Goal: Information Seeking & Learning: Check status

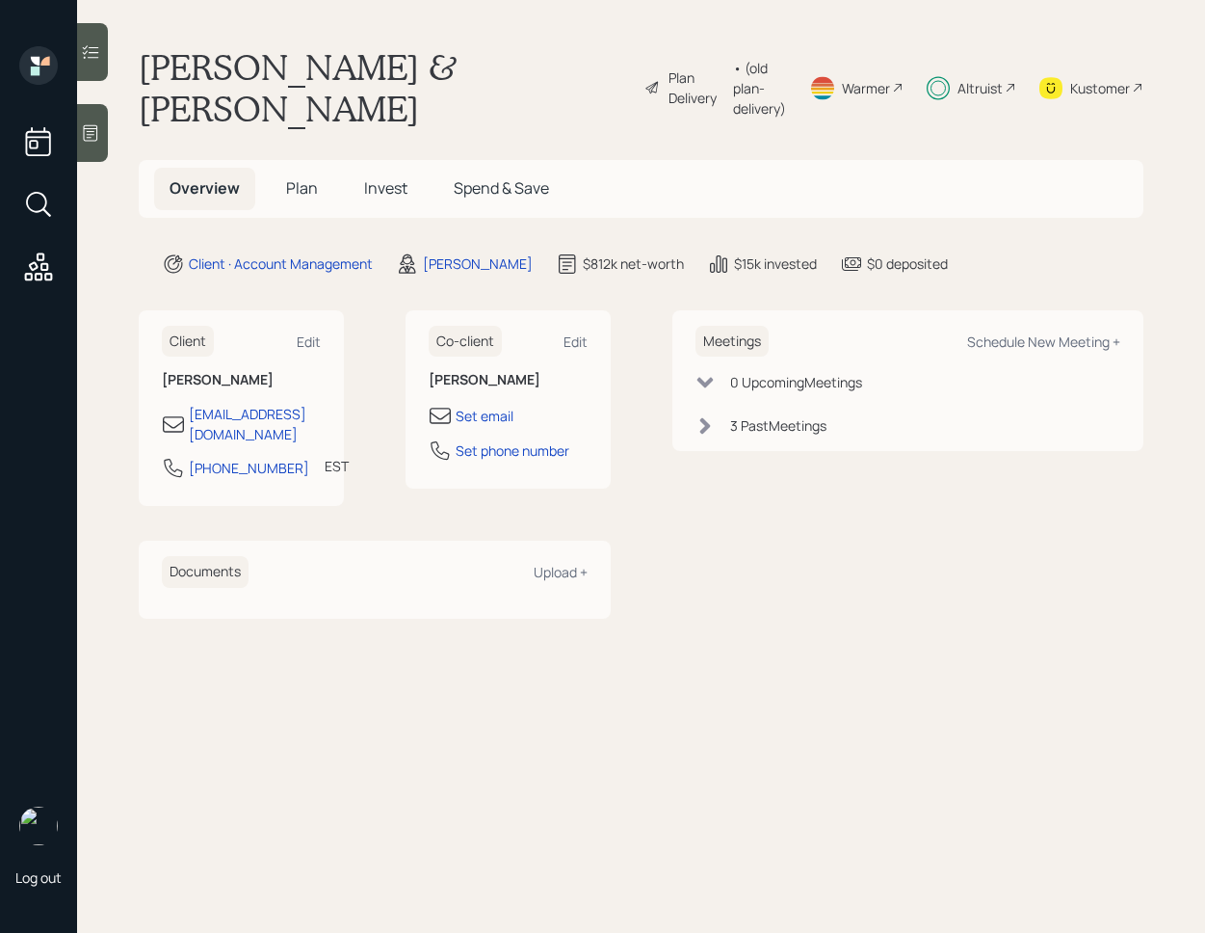
click at [397, 170] on h5 "Invest" at bounding box center [386, 188] width 74 height 41
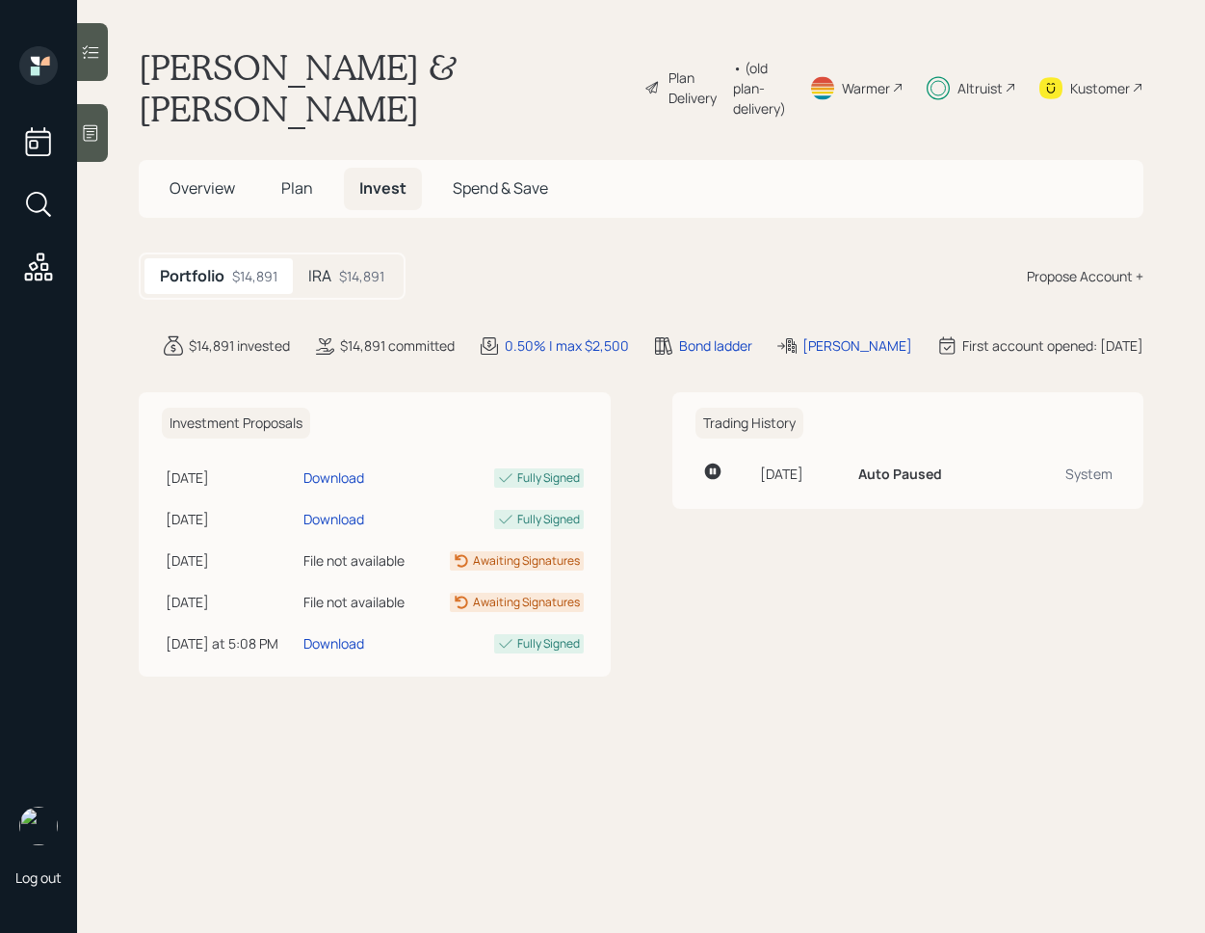
click at [355, 277] on div "$14,891" at bounding box center [361, 276] width 45 height 20
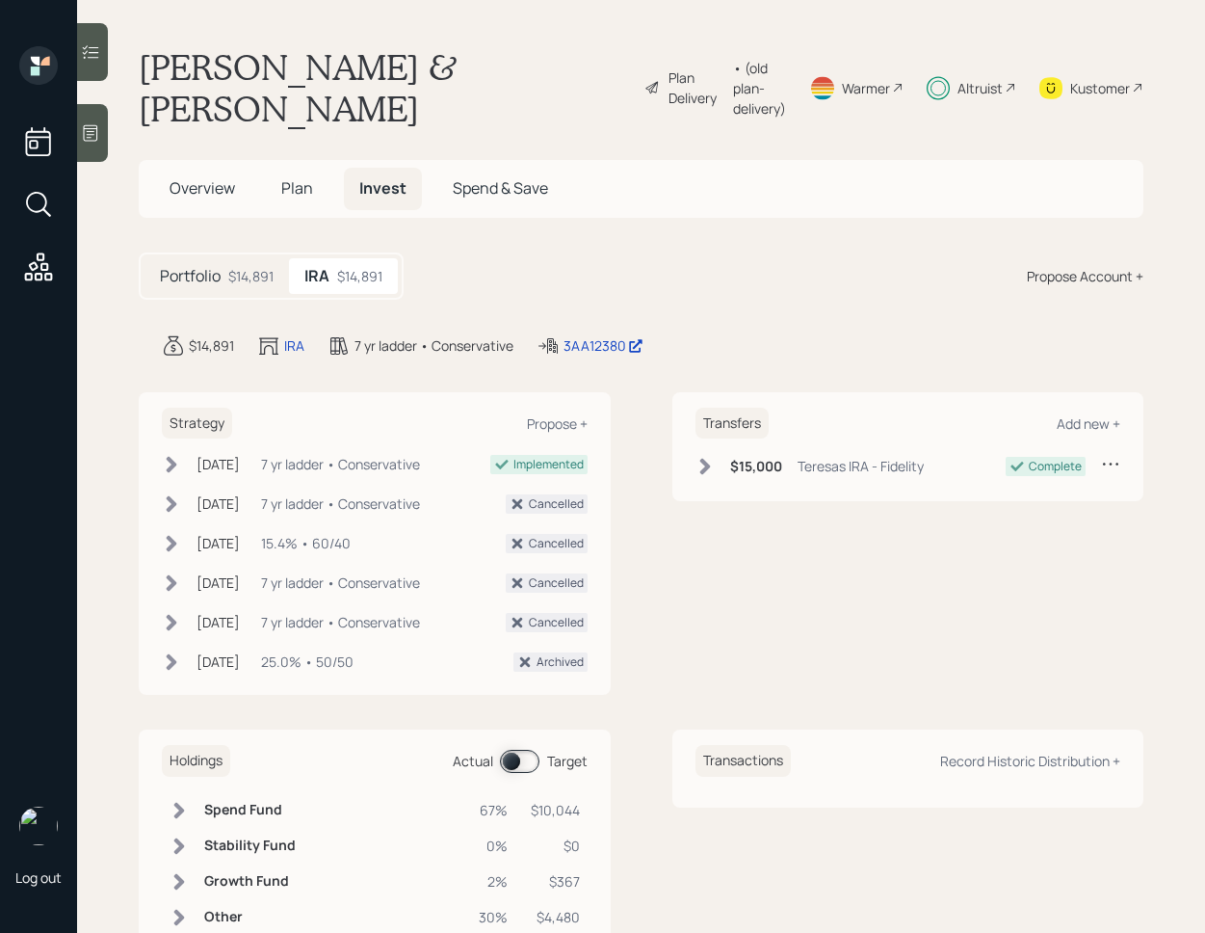
click at [254, 281] on div "$14,891" at bounding box center [250, 276] width 45 height 20
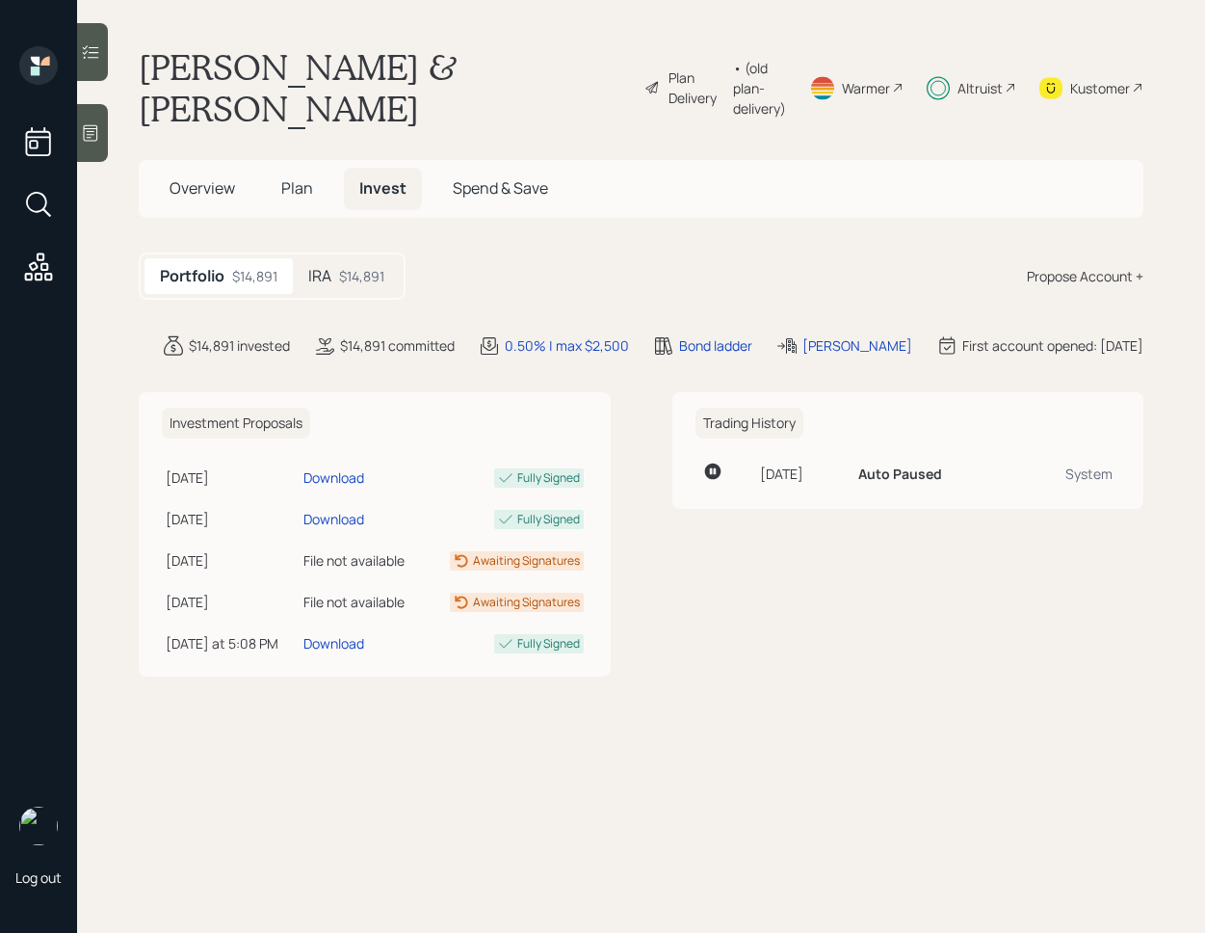
click at [339, 268] on div "IRA $14,891" at bounding box center [346, 276] width 107 height 36
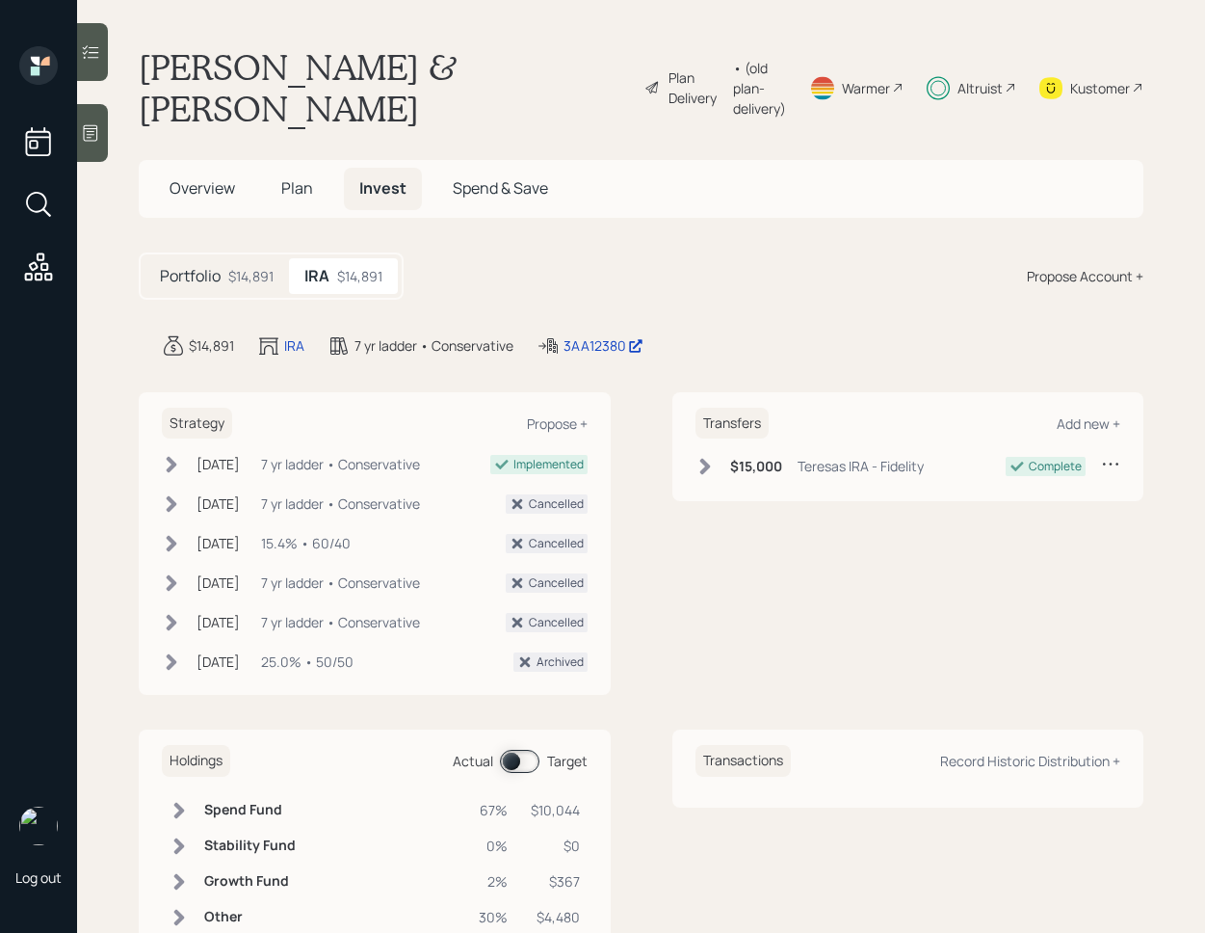
click at [166, 464] on icon at bounding box center [171, 464] width 19 height 19
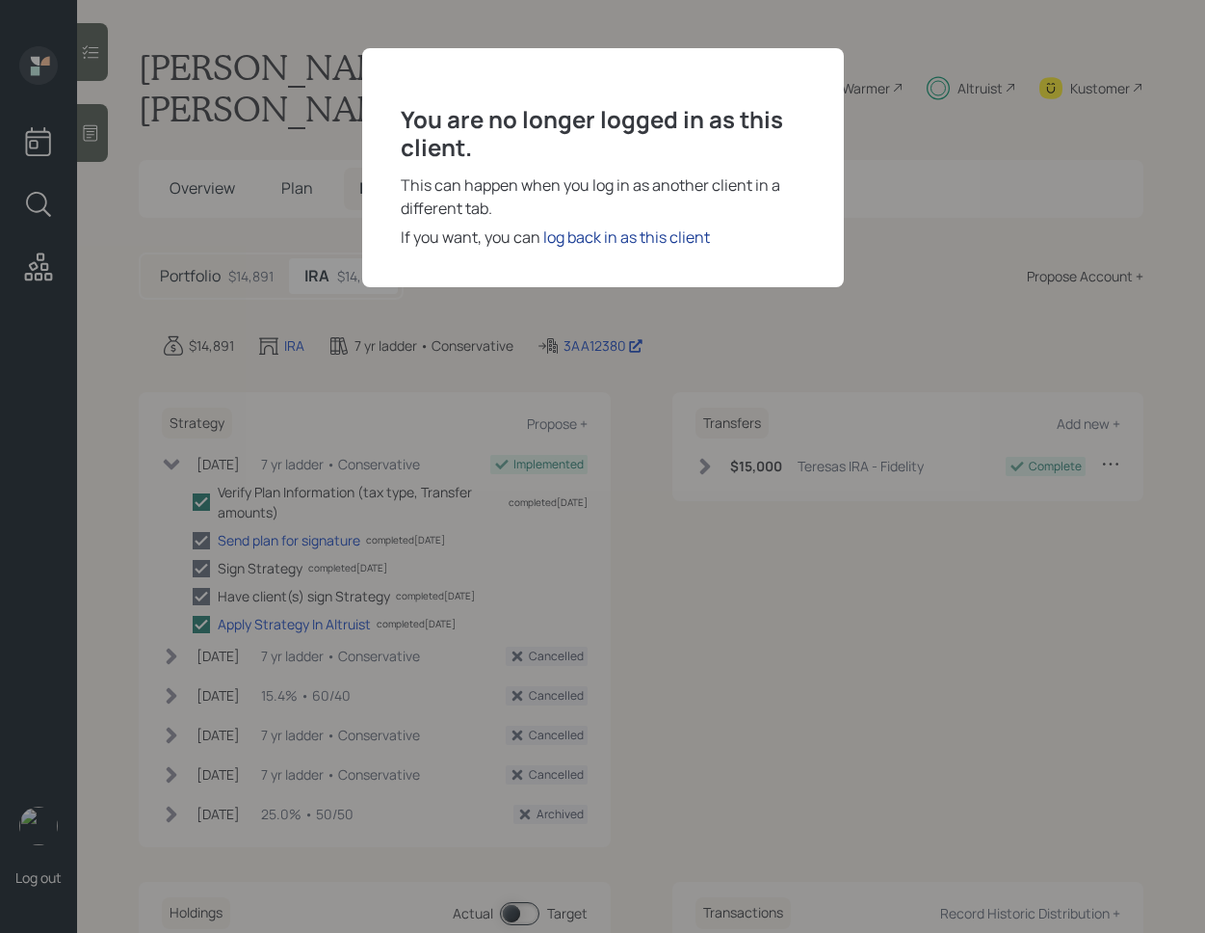
click at [623, 243] on div "log back in as this client" at bounding box center [626, 236] width 167 height 23
